Goal: Find specific page/section: Find specific page/section

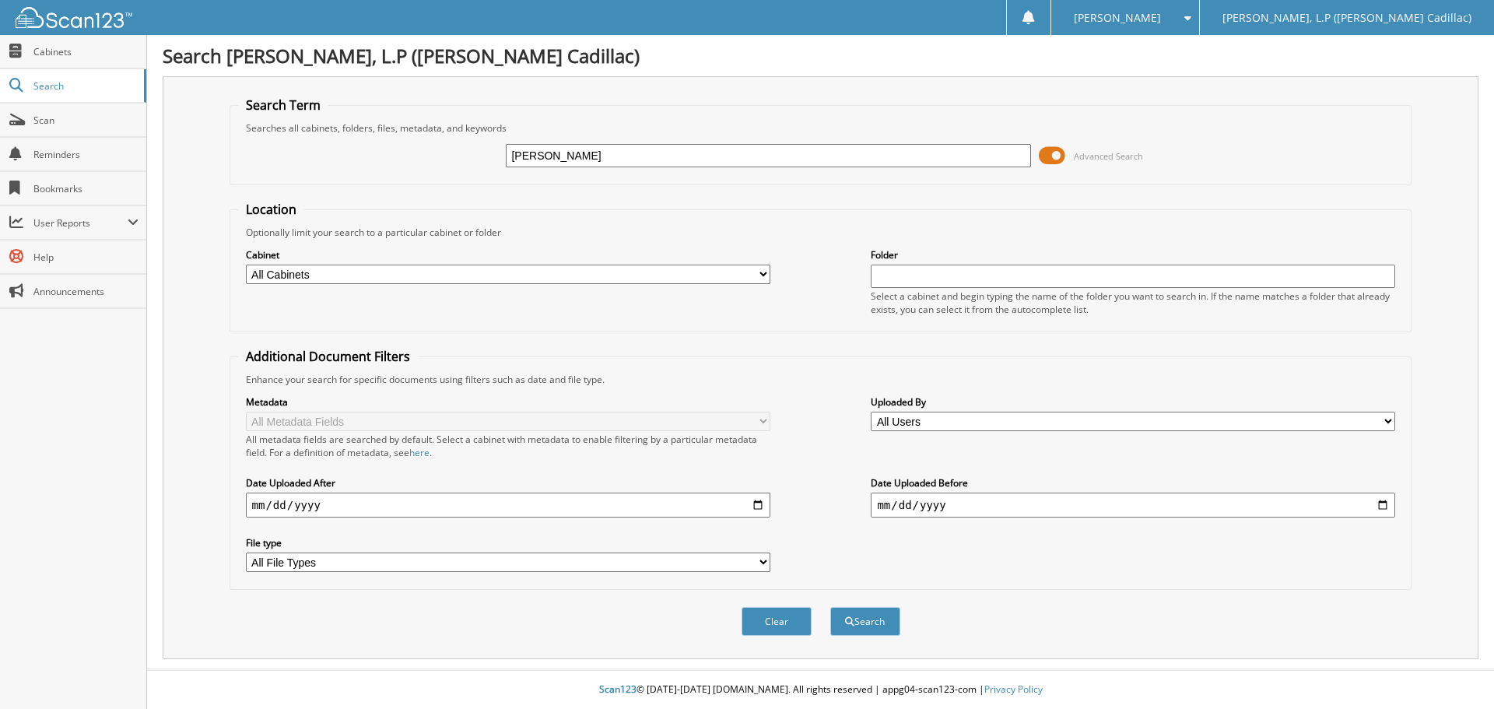
type input "[PERSON_NAME]"
click at [830, 607] on button "Search" at bounding box center [865, 621] width 70 height 29
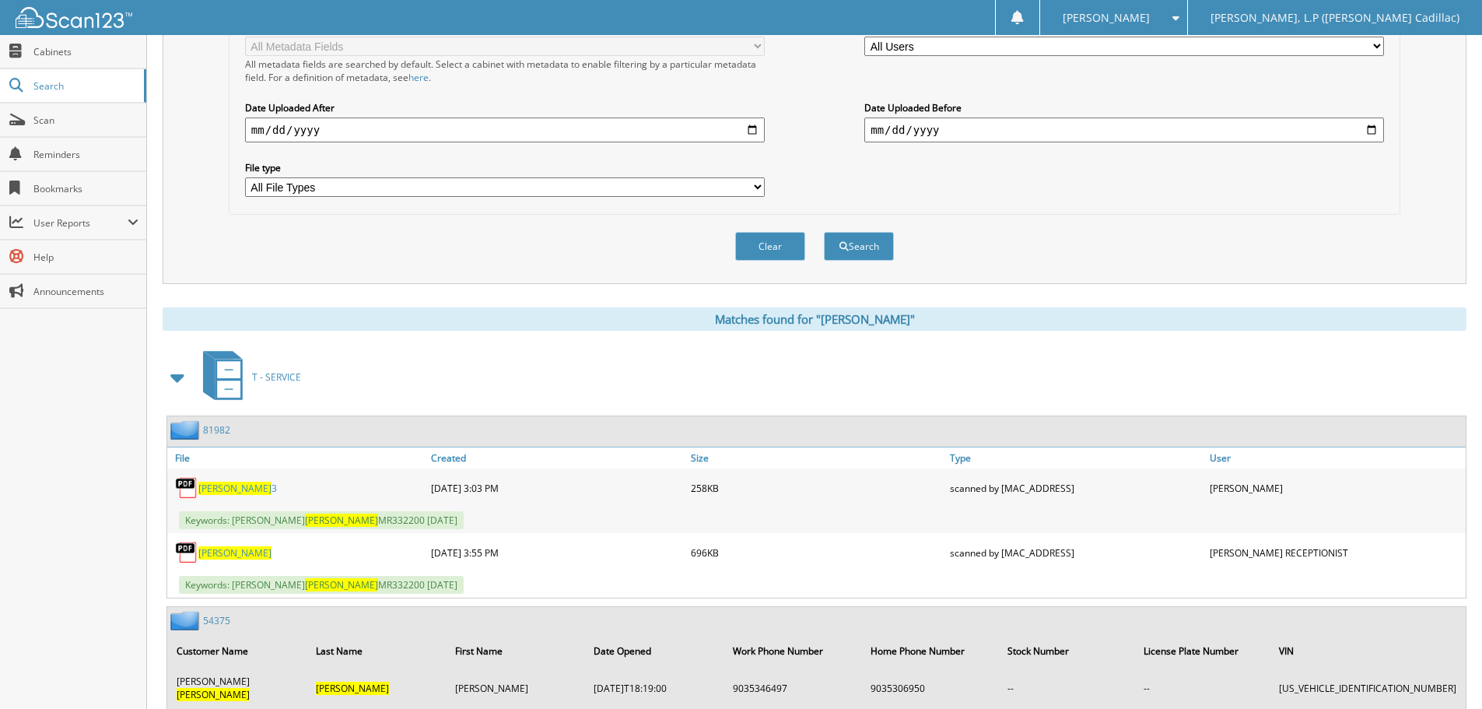
scroll to position [700, 0]
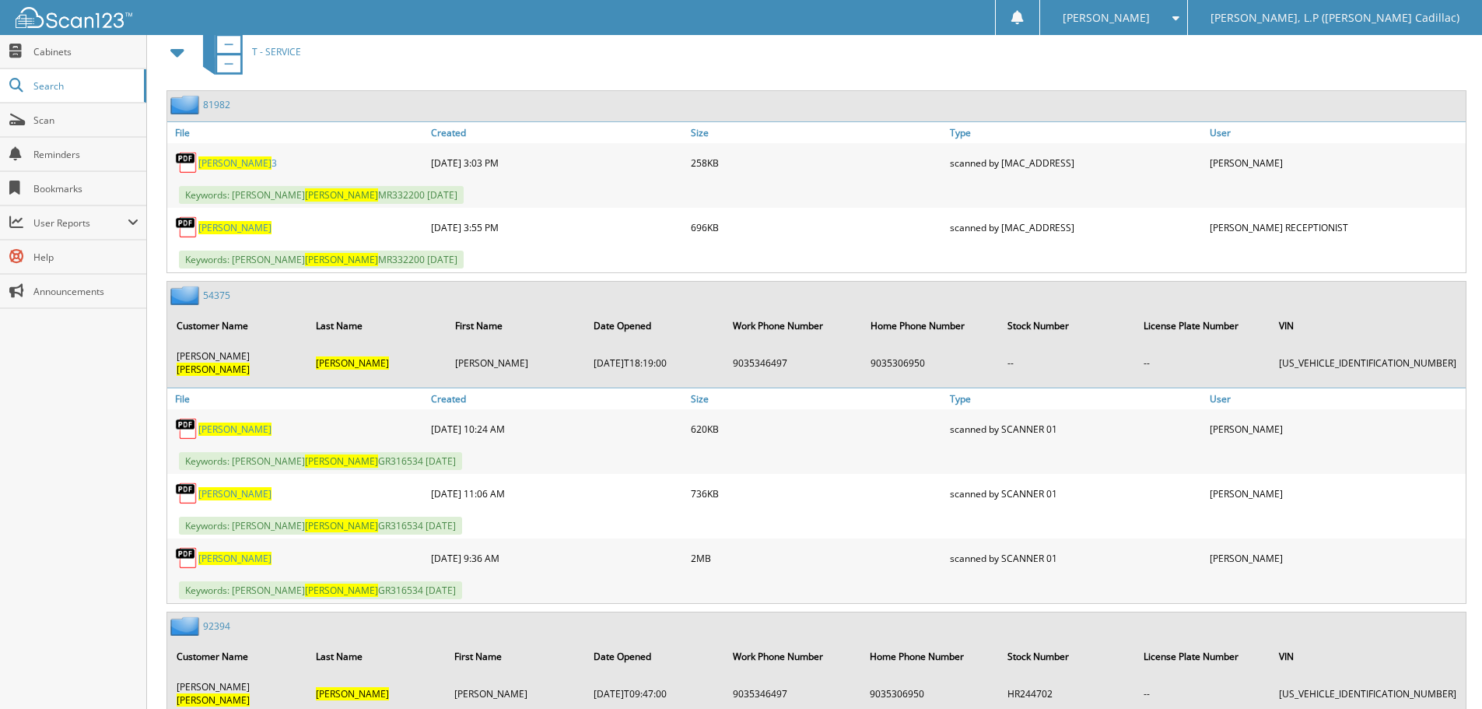
click at [177, 54] on span at bounding box center [178, 52] width 22 height 28
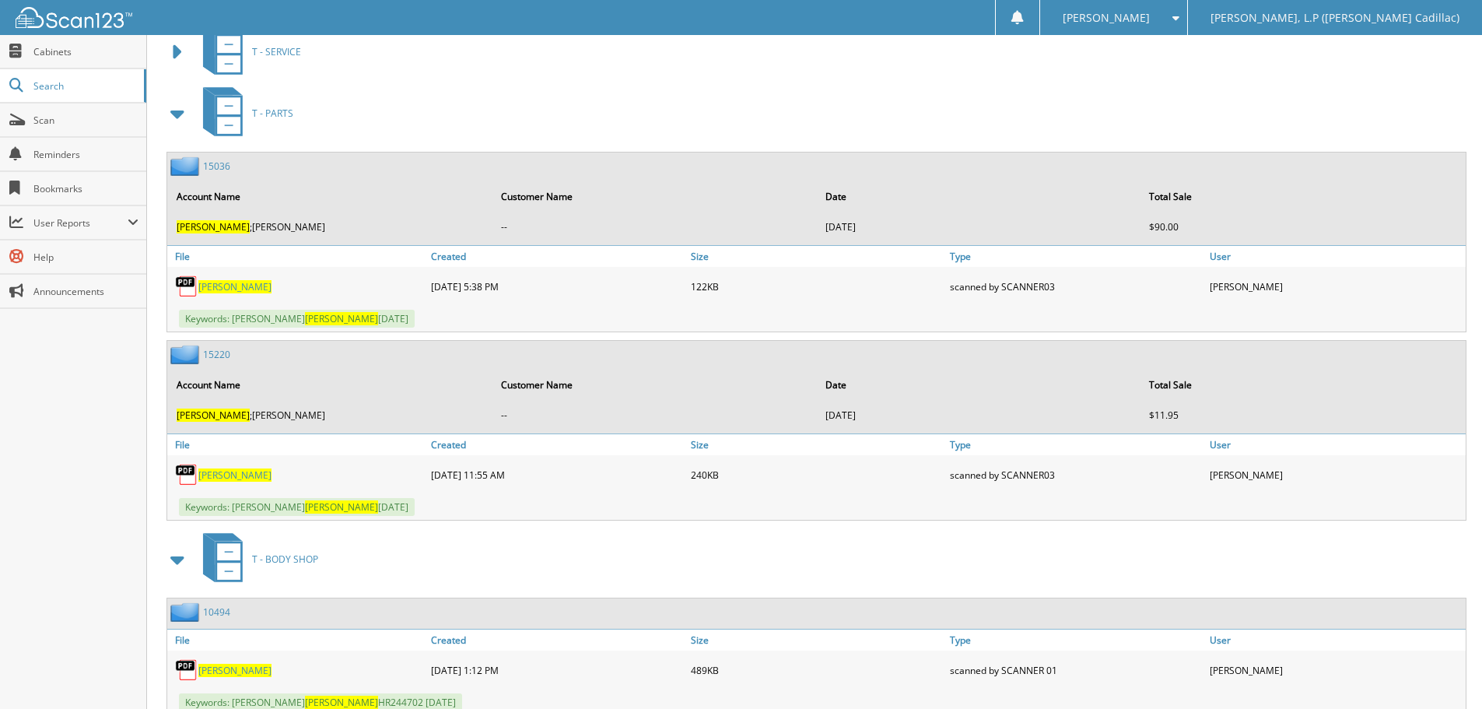
click at [176, 107] on span at bounding box center [178, 114] width 22 height 28
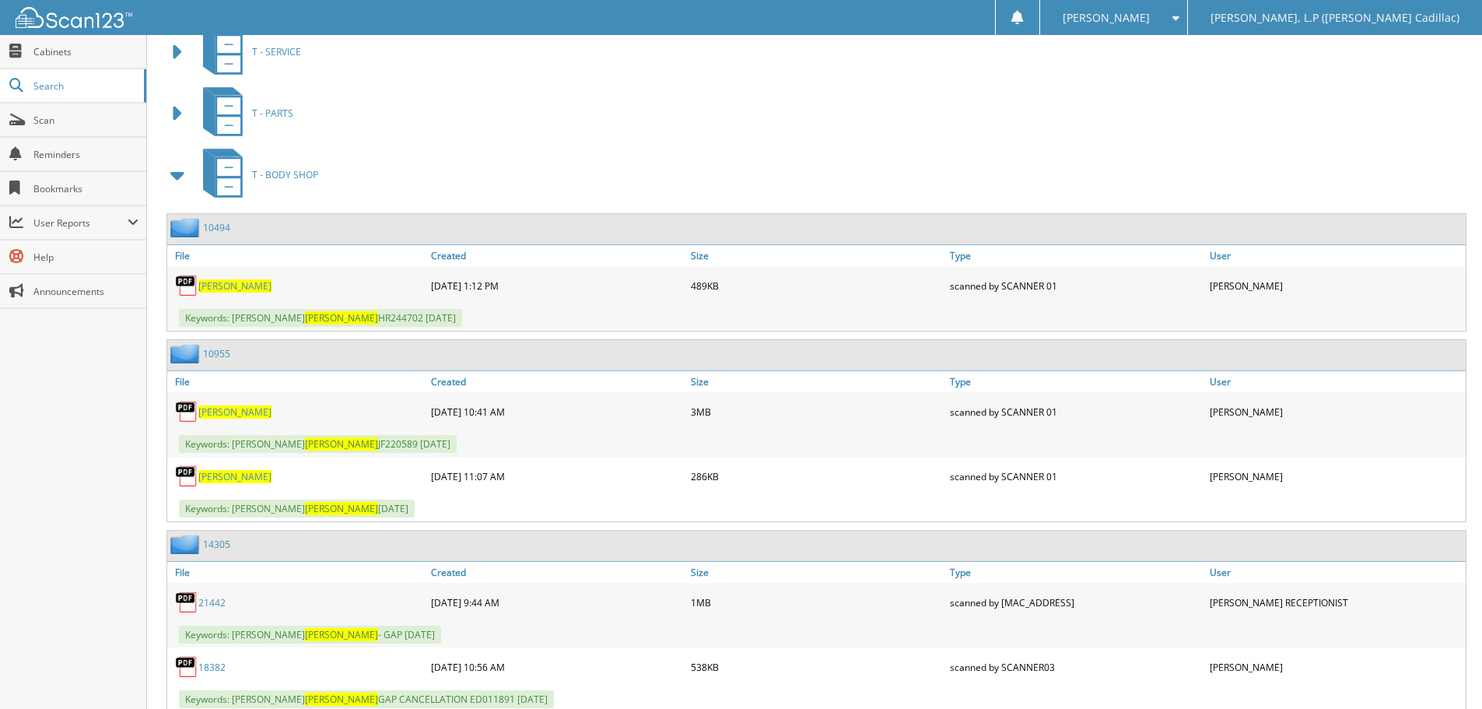
click at [177, 175] on span at bounding box center [178, 175] width 22 height 28
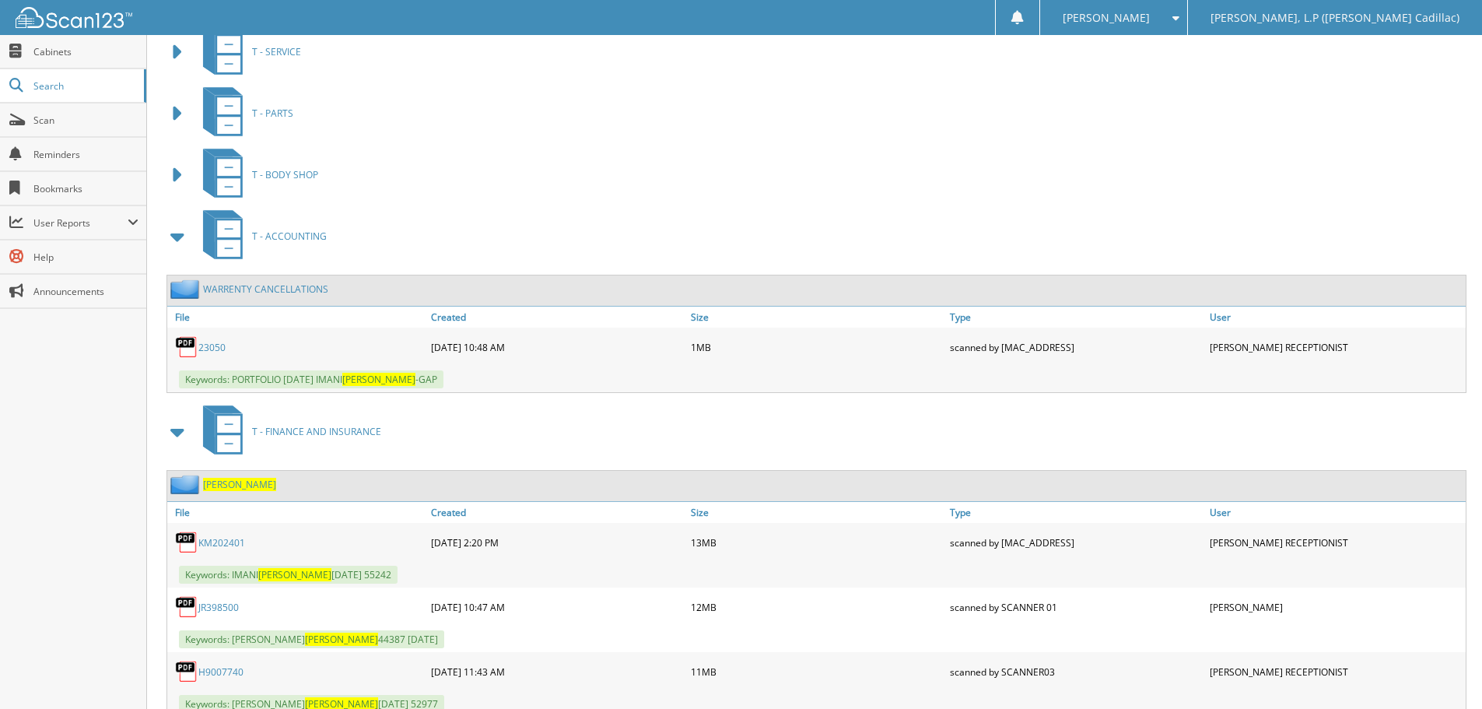
click at [176, 241] on span at bounding box center [178, 237] width 22 height 28
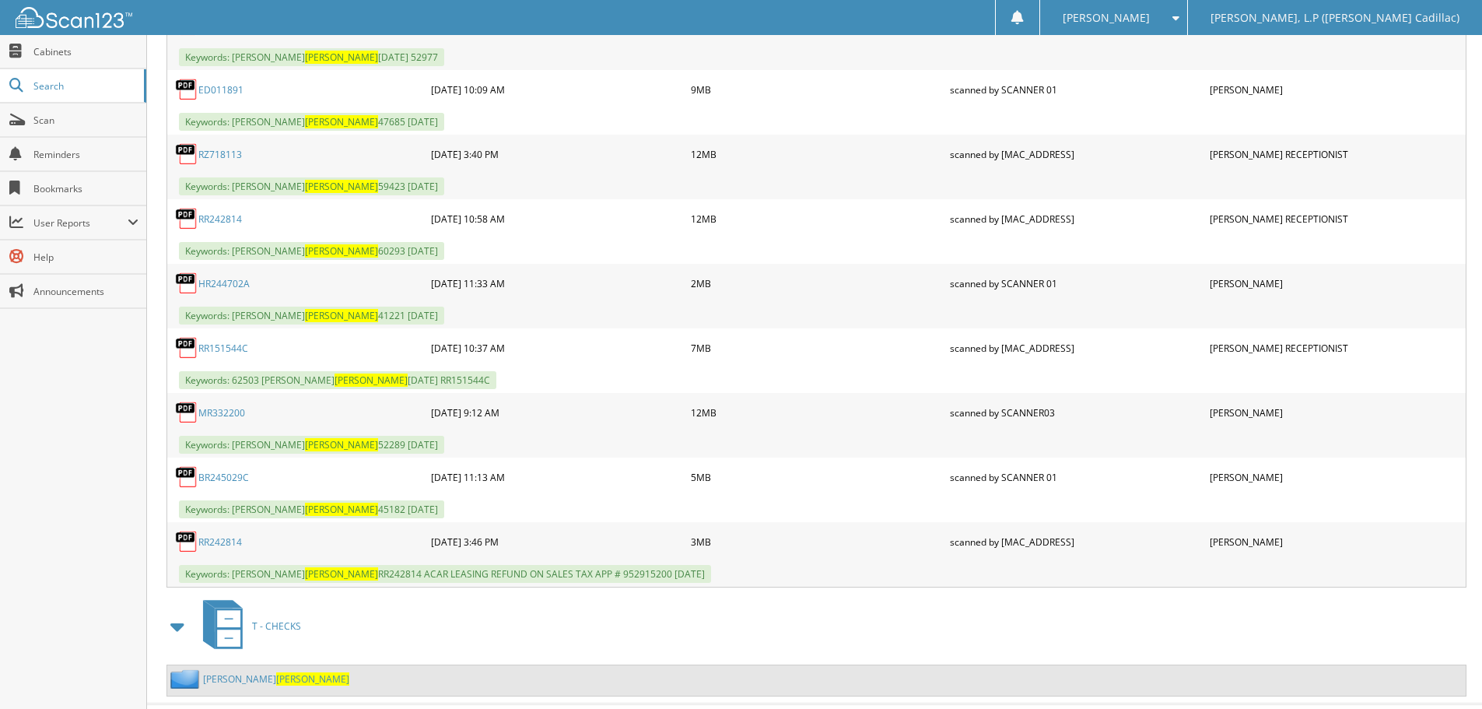
scroll to position [1245, 0]
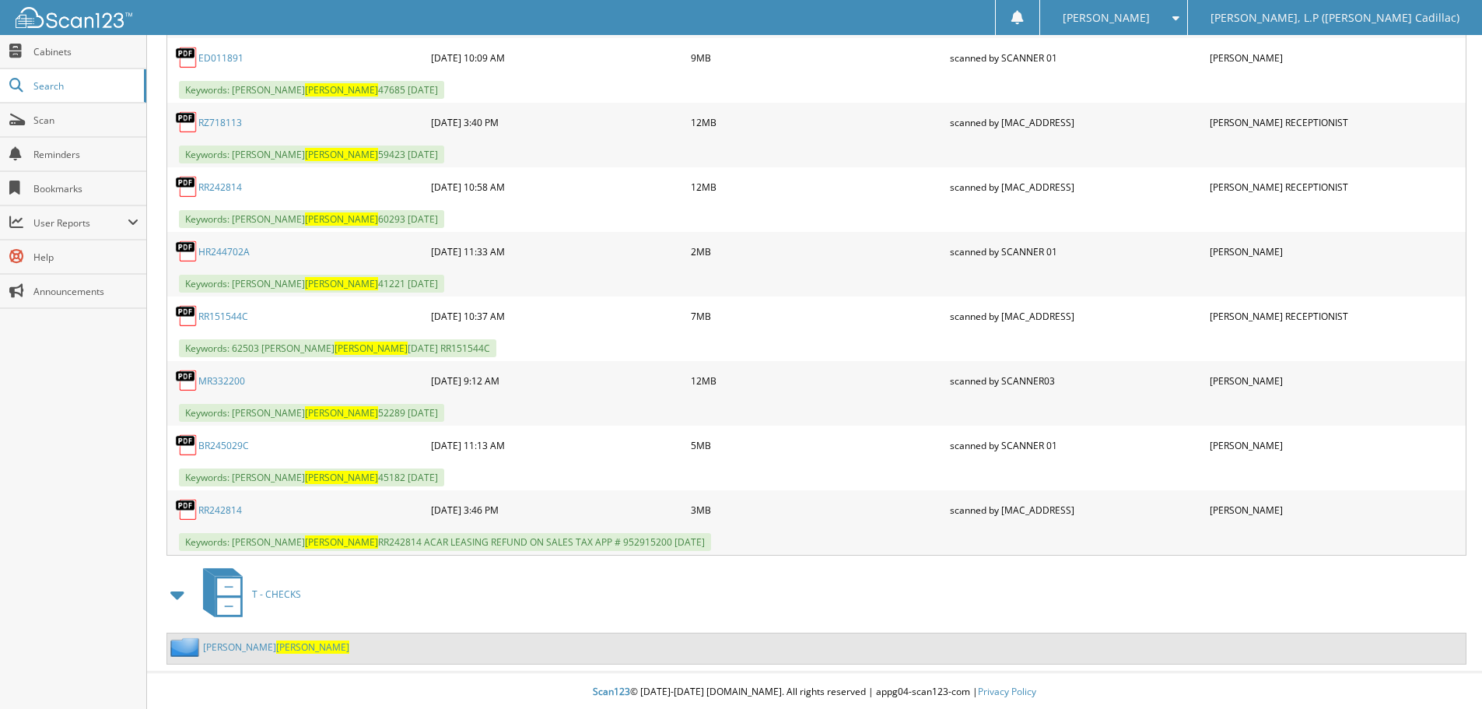
click at [211, 509] on link "RR242814" at bounding box center [220, 509] width 44 height 13
click at [236, 189] on link "RR242814" at bounding box center [220, 187] width 44 height 13
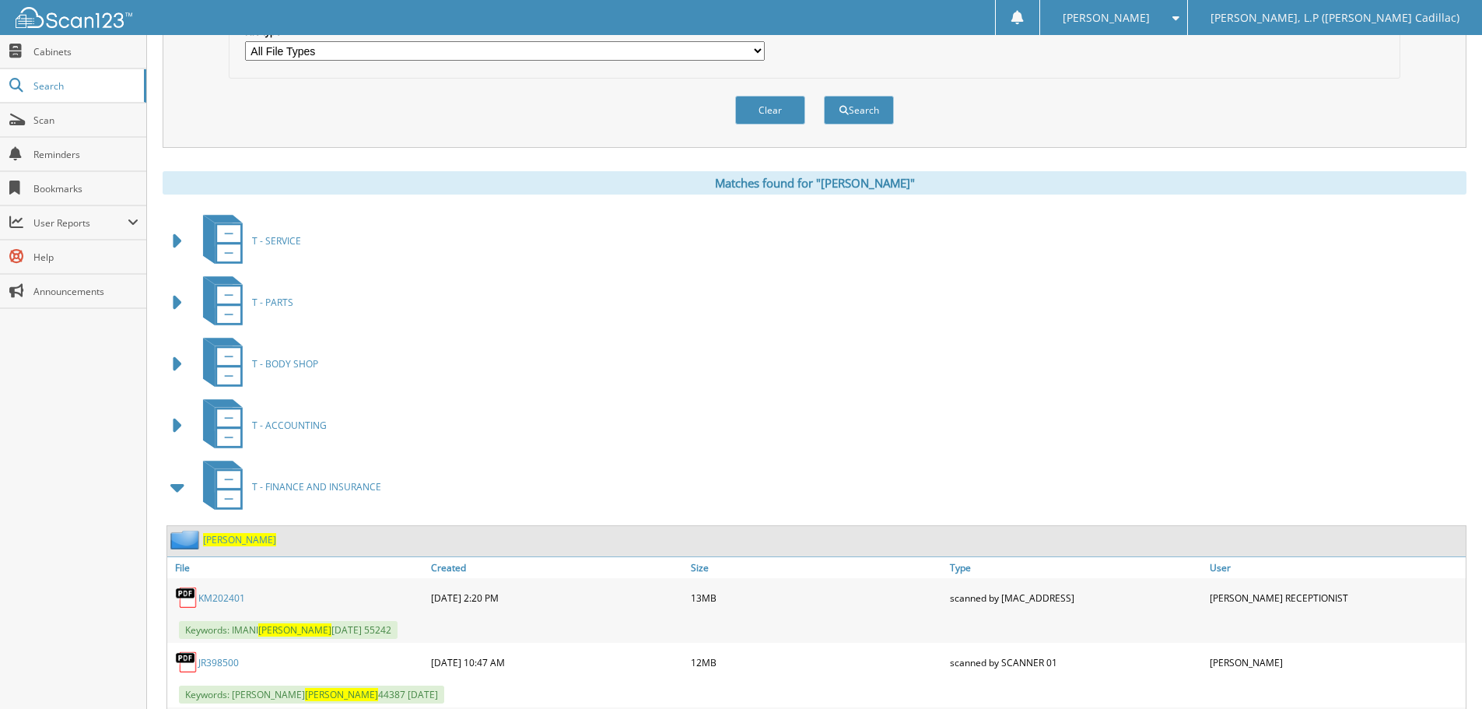
scroll to position [470, 0]
